Goal: Task Accomplishment & Management: Manage account settings

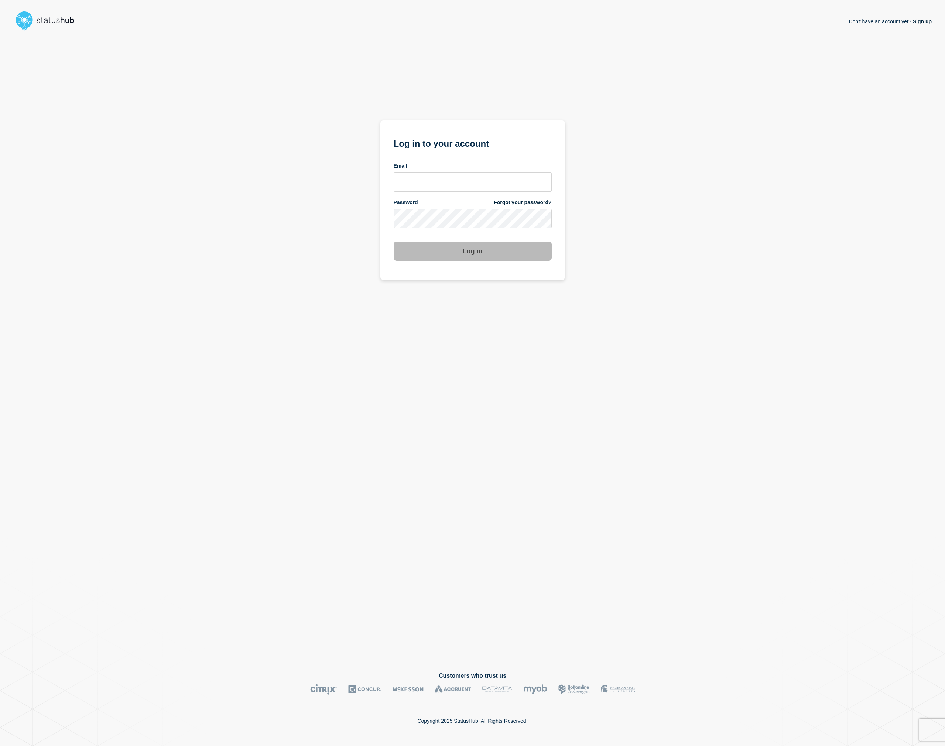
type input "piotr@statushub.com"
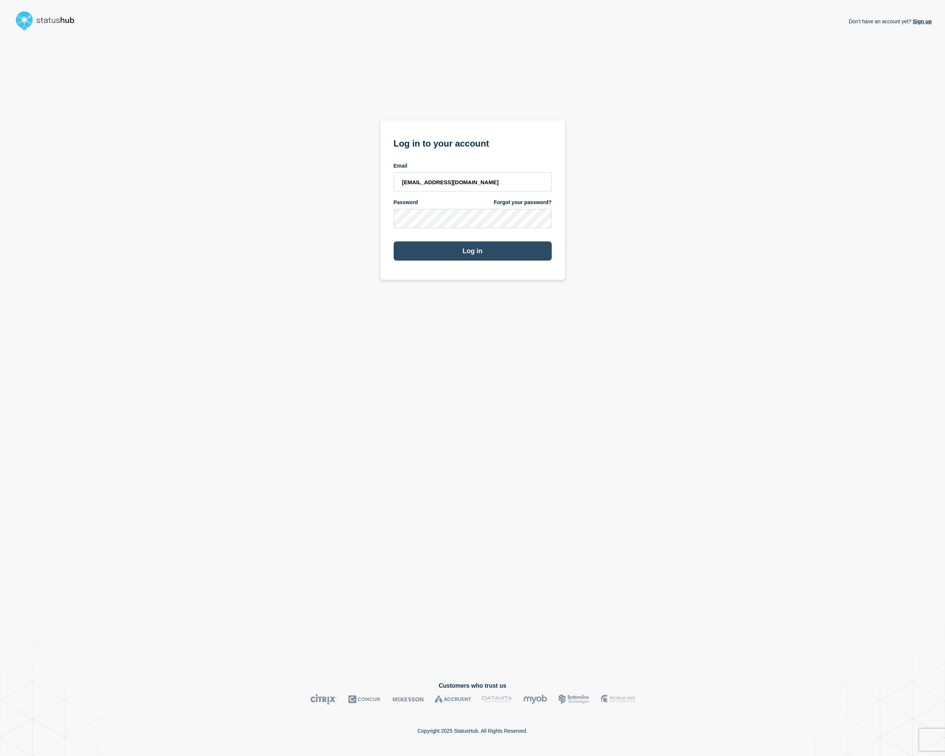
click at [492, 253] on button "Log in" at bounding box center [473, 251] width 158 height 19
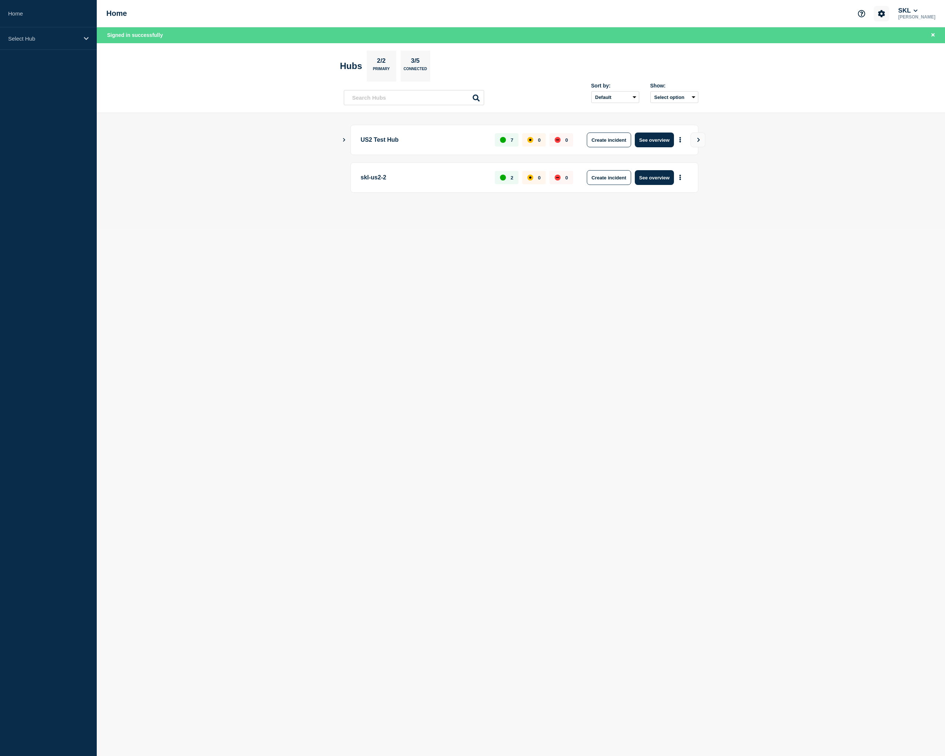
click at [889, 16] on button "Account settings" at bounding box center [882, 14] width 16 height 16
click at [912, 14] on button "SKL" at bounding box center [908, 10] width 23 height 7
click at [862, 173] on link "API Key" at bounding box center [859, 170] width 20 height 6
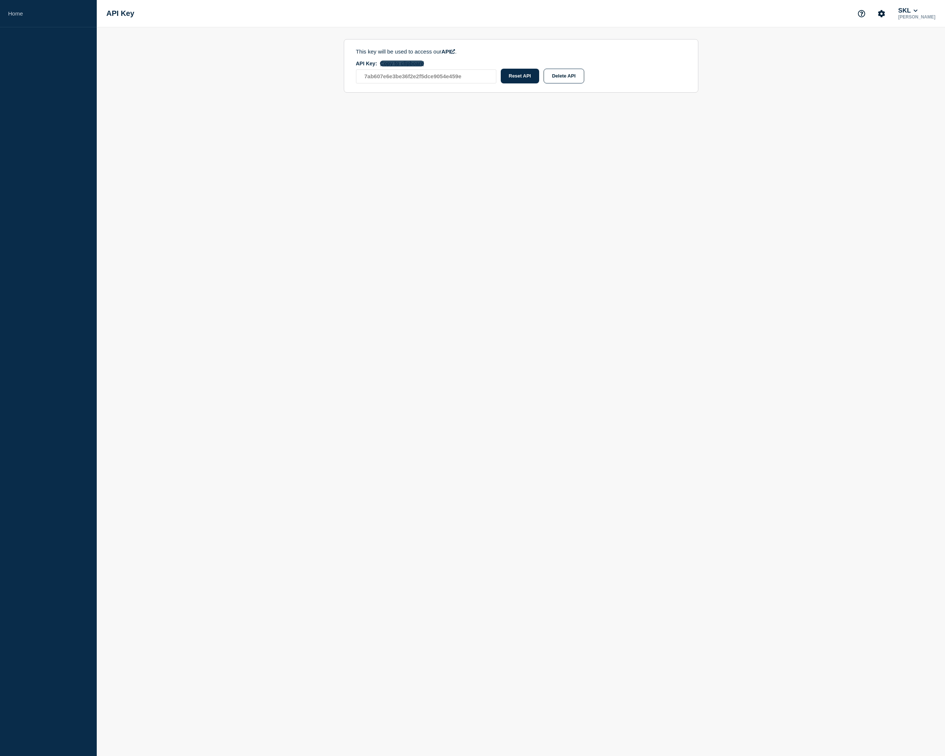
click at [419, 66] on button "Copy to clipboard" at bounding box center [402, 64] width 44 height 6
drag, startPoint x: 744, startPoint y: 109, endPoint x: 761, endPoint y: 65, distance: 47.4
click at [746, 105] on body "Home API Key SKL [PERSON_NAME] This key will be used to access our API . API Ke…" at bounding box center [472, 378] width 945 height 756
